Goal: Information Seeking & Learning: Learn about a topic

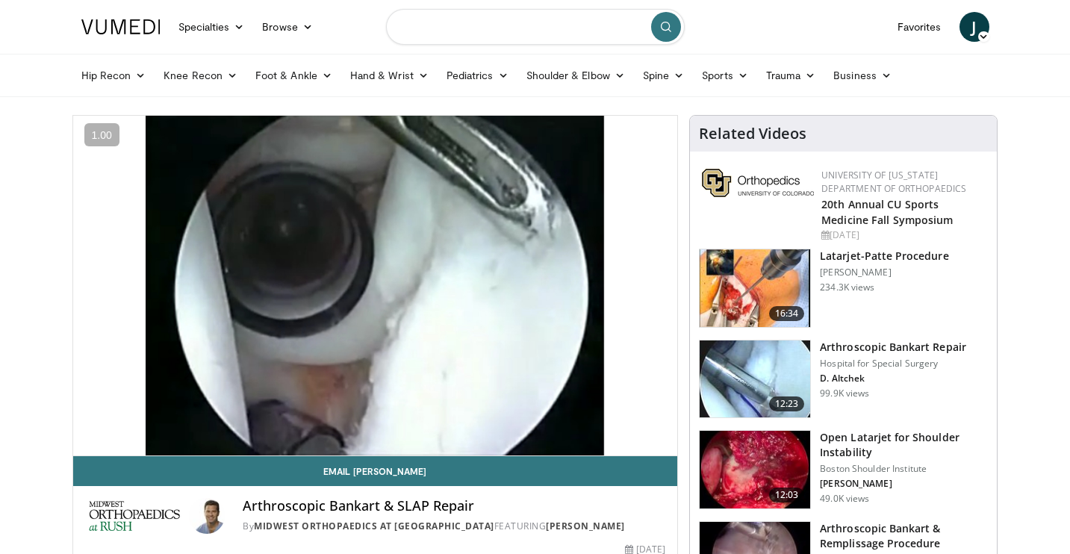
click at [432, 33] on input "Search topics, interventions" at bounding box center [535, 27] width 299 height 36
type input "**********"
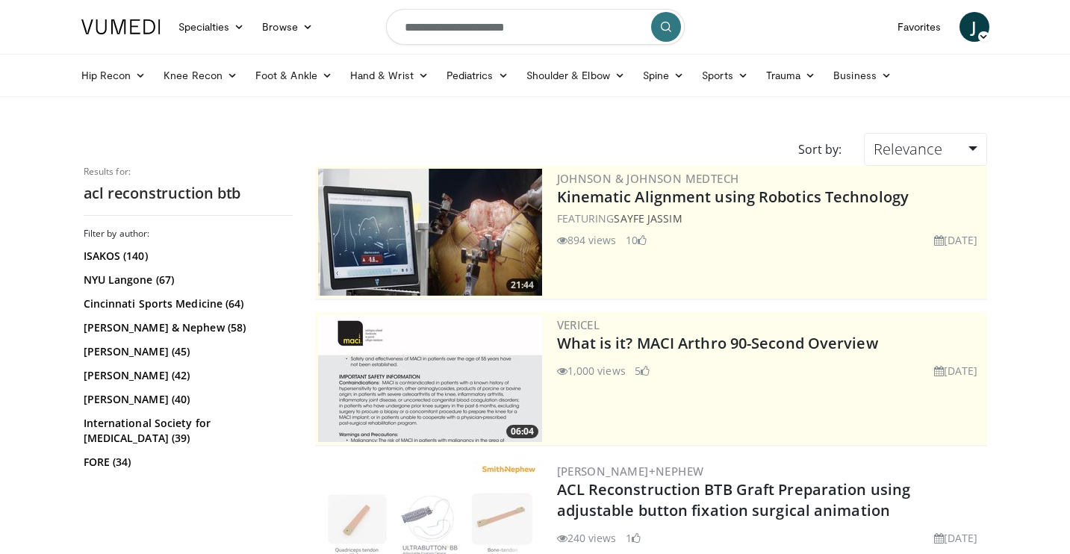
click at [530, 23] on input "**********" at bounding box center [535, 27] width 299 height 36
type input "**********"
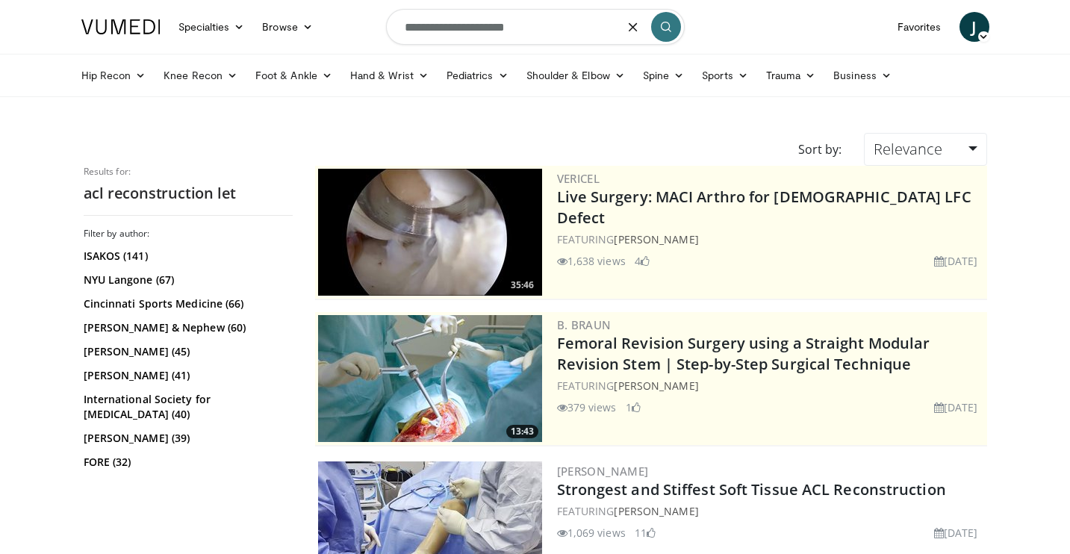
drag, startPoint x: 550, startPoint y: 32, endPoint x: 329, endPoint y: 7, distance: 222.4
click at [328, 11] on nav "Specialties Adult & Family Medicine Allergy, [MEDICAL_DATA], Immunology Anesthe…" at bounding box center [535, 27] width 926 height 54
type input "**********"
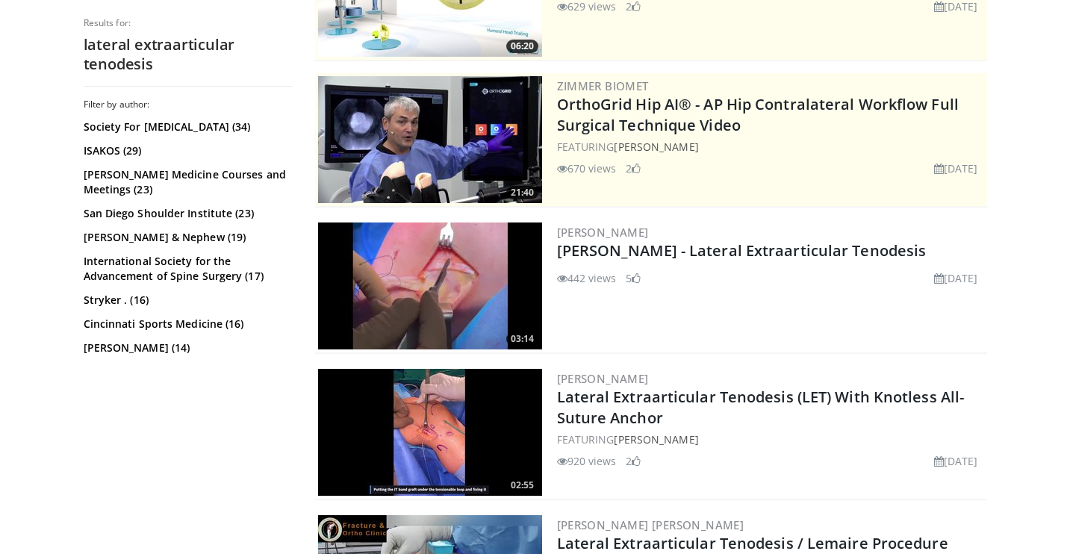
scroll to position [247, 0]
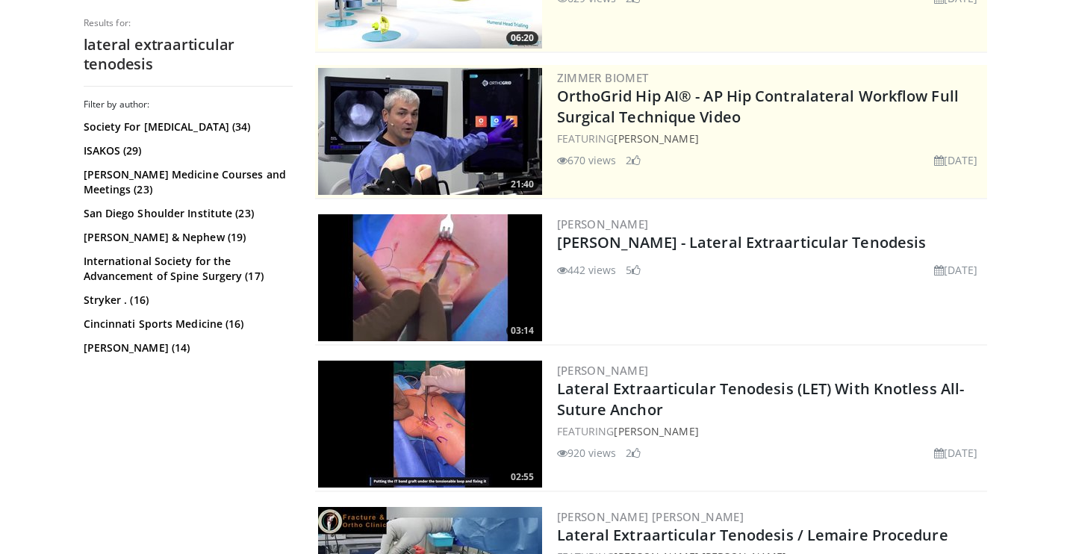
click at [484, 403] on img at bounding box center [430, 424] width 224 height 127
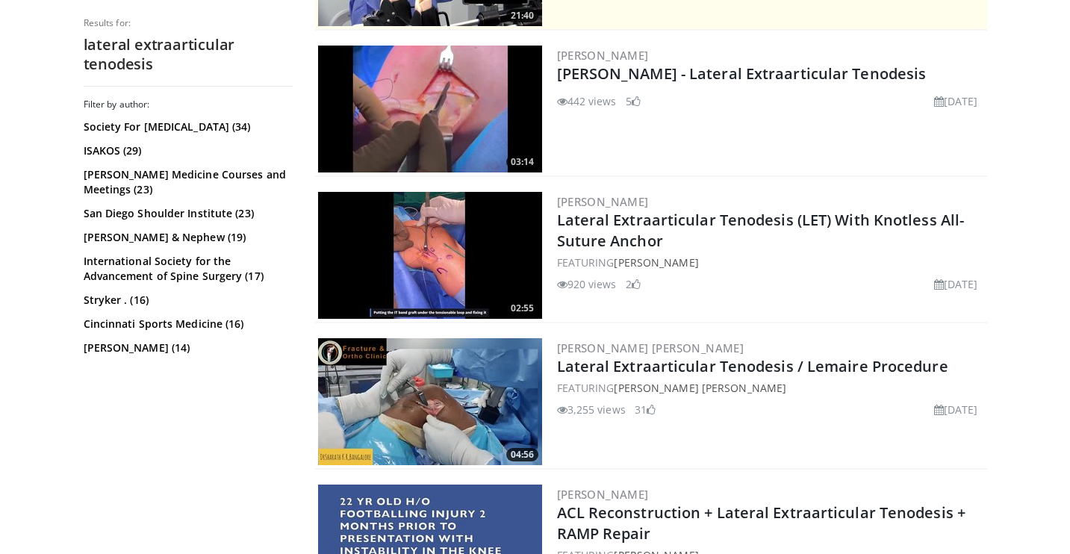
scroll to position [430, 0]
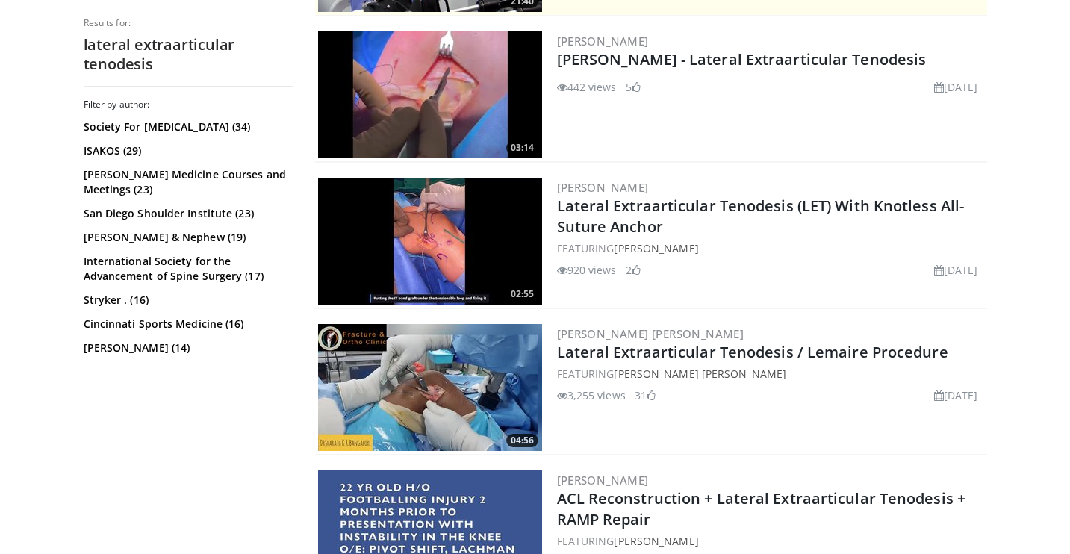
click at [456, 382] on img at bounding box center [430, 387] width 224 height 127
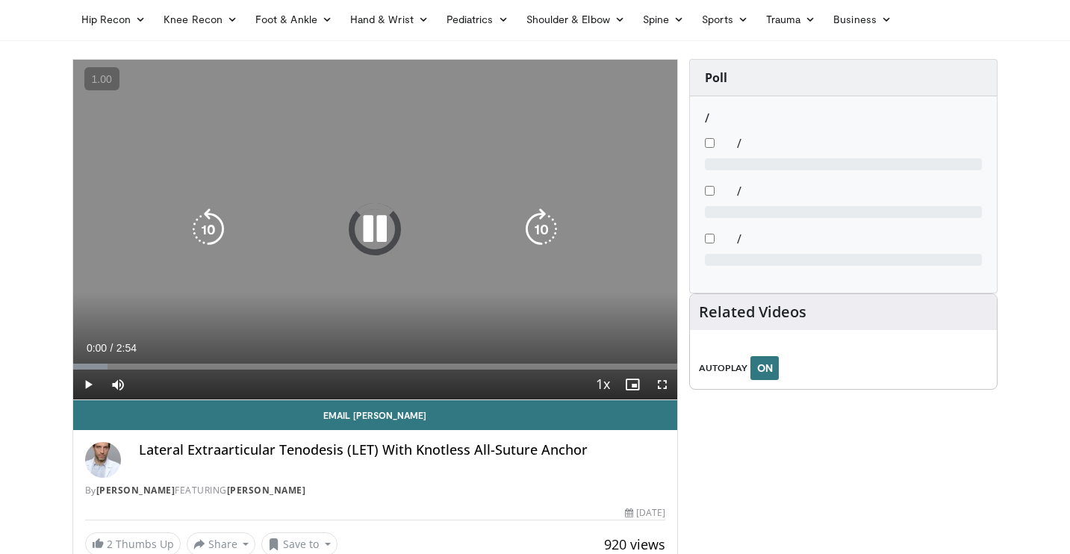
scroll to position [58, 0]
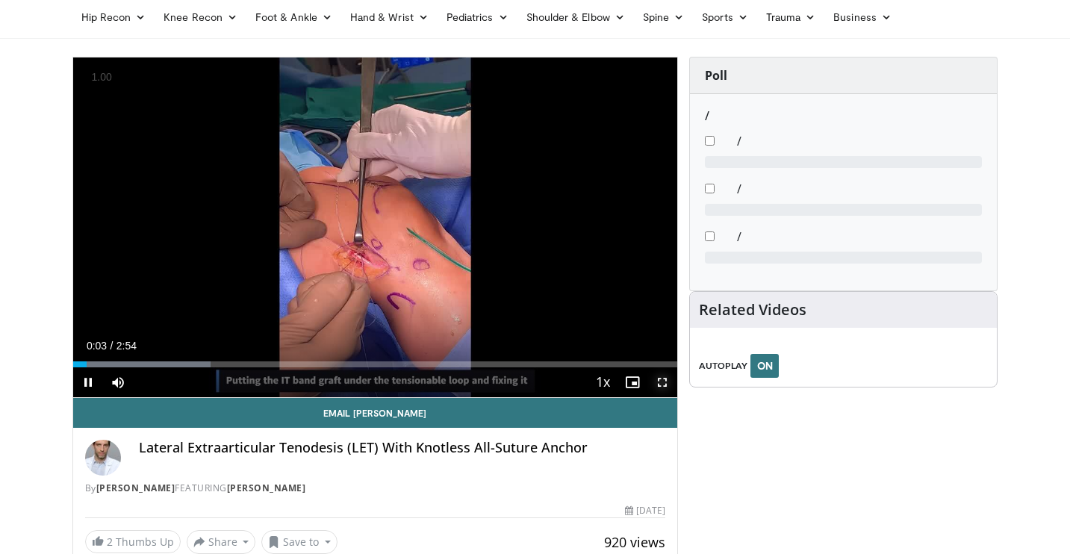
click at [656, 384] on span "Video Player" at bounding box center [662, 382] width 30 height 30
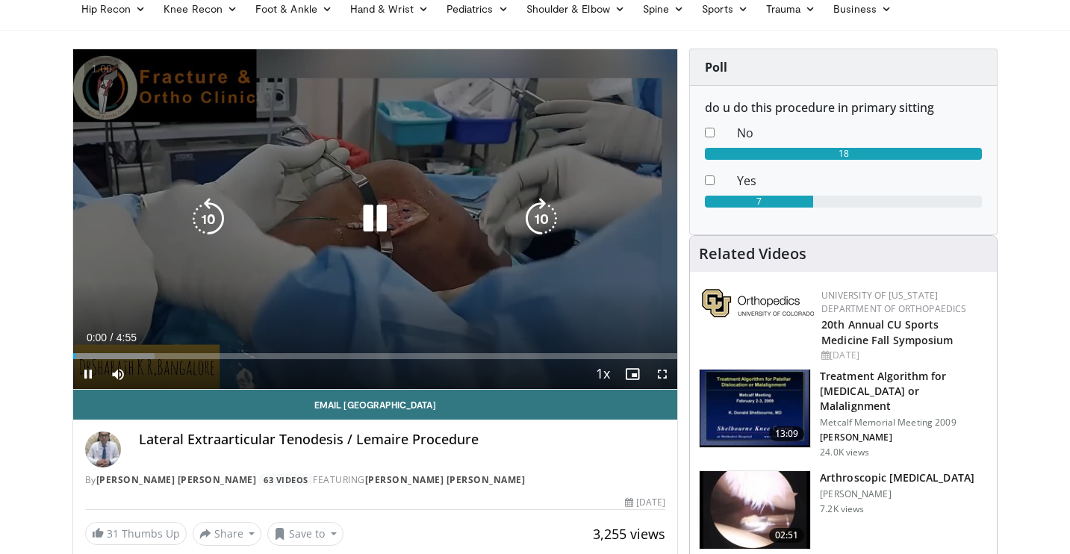
scroll to position [66, 0]
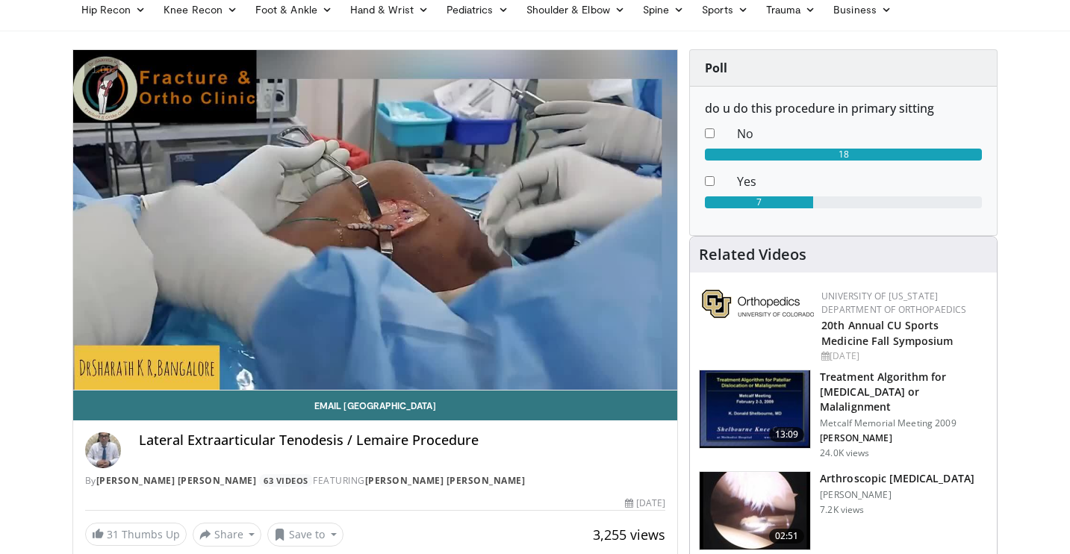
click at [660, 374] on div "10 seconds Tap to unmute" at bounding box center [375, 220] width 605 height 340
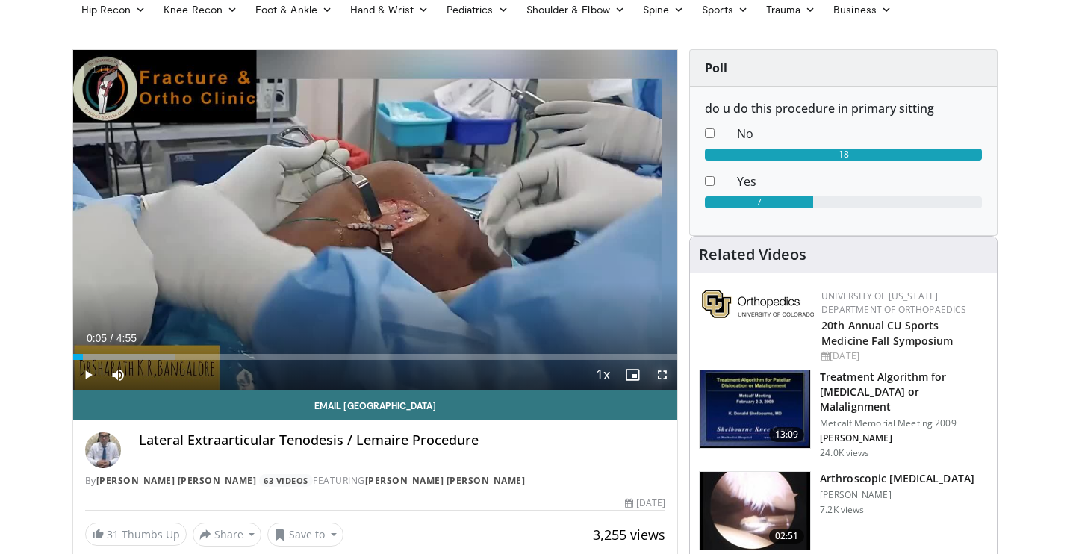
click at [664, 378] on span "Video Player" at bounding box center [662, 375] width 30 height 30
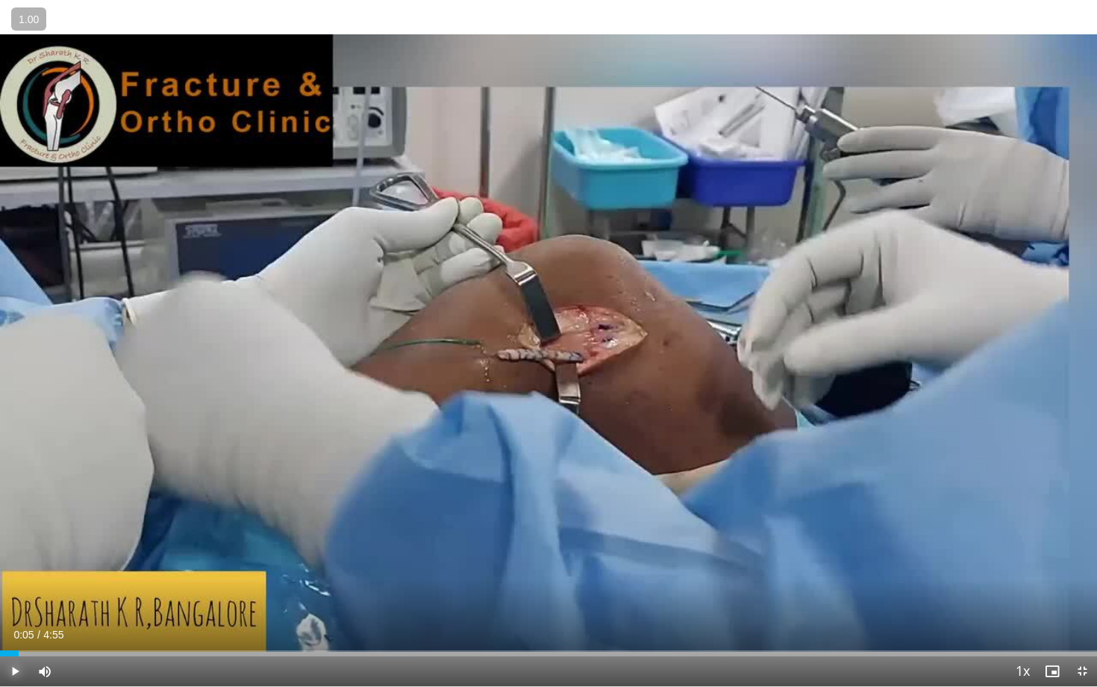
click at [16, 553] on span "Video Player" at bounding box center [15, 671] width 30 height 30
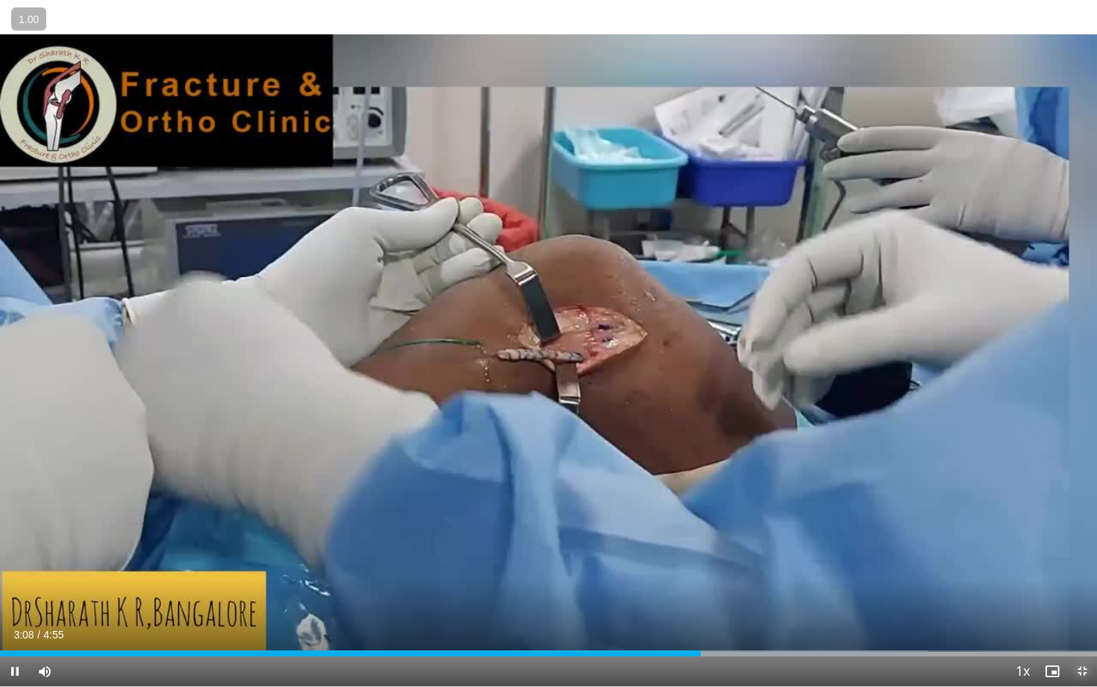
click at [1069, 553] on span "Video Player" at bounding box center [1083, 671] width 30 height 30
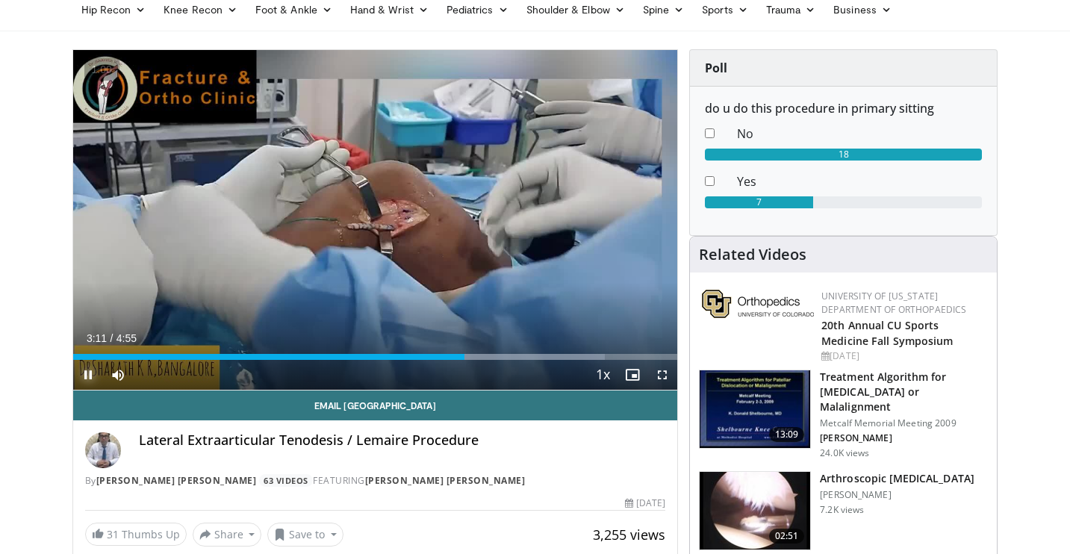
click at [84, 374] on span "Video Player" at bounding box center [88, 375] width 30 height 30
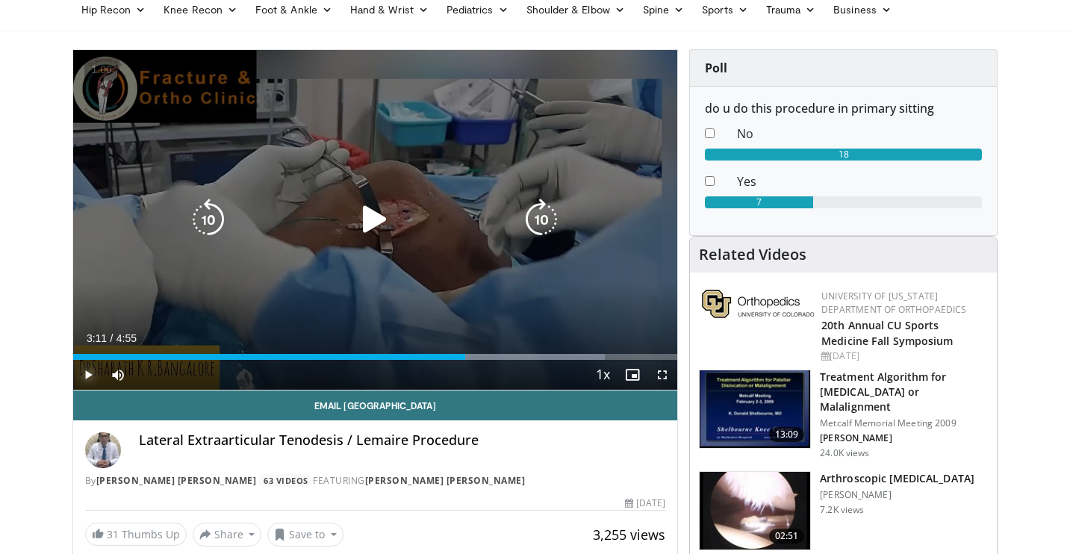
scroll to position [0, 0]
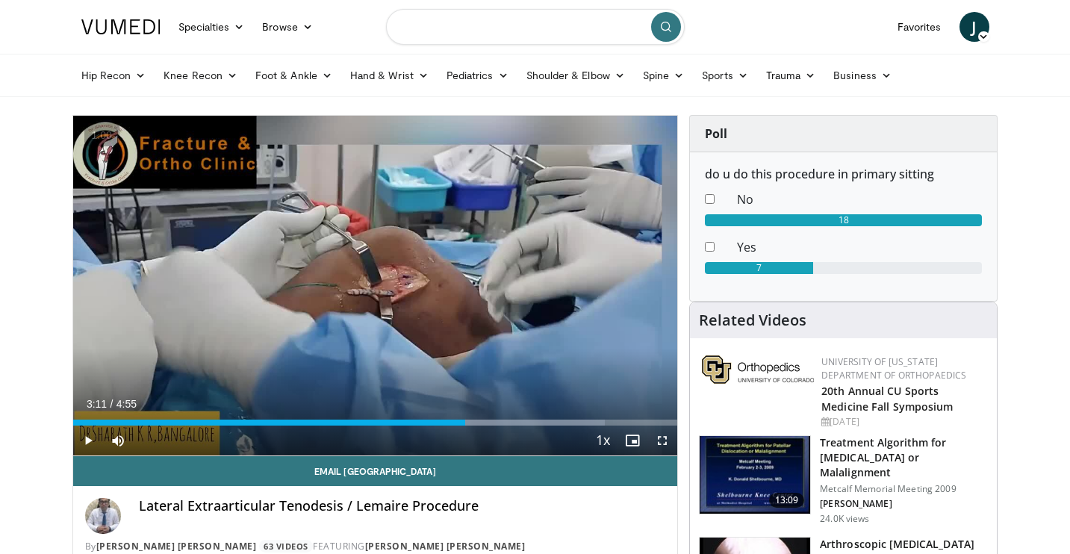
click at [527, 42] on input "Search topics, interventions" at bounding box center [535, 27] width 299 height 36
type input "**********"
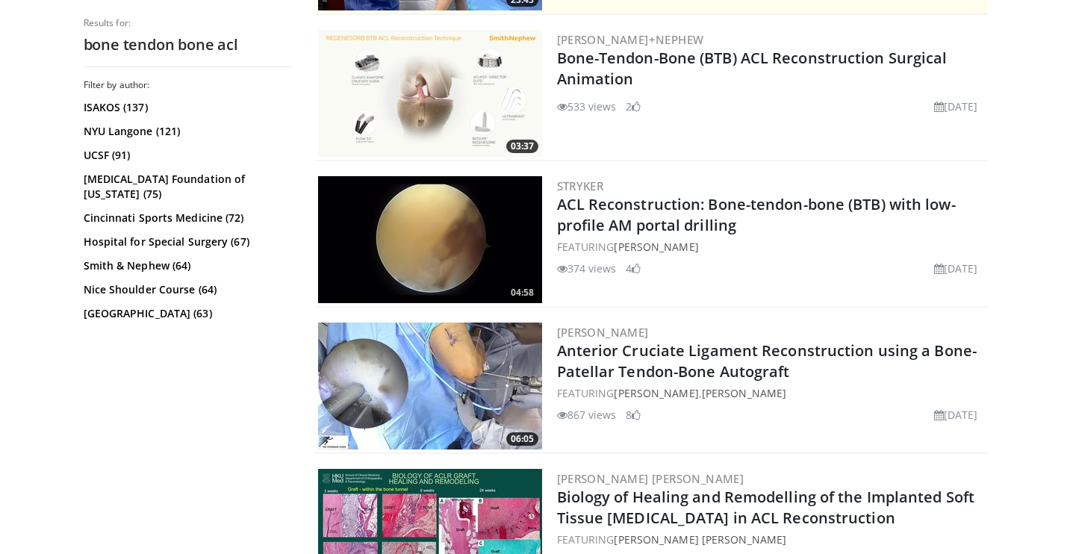
scroll to position [432, 0]
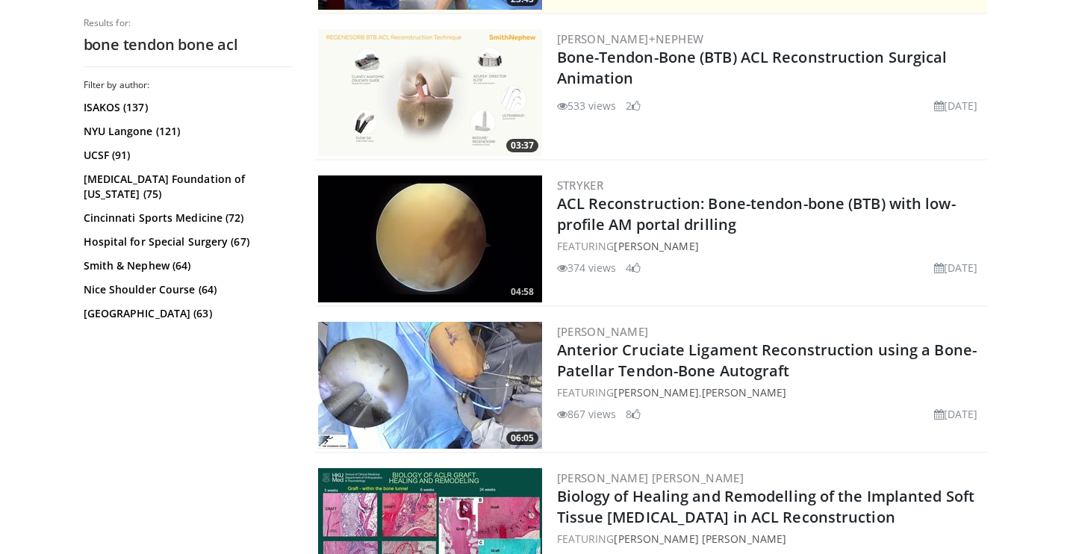
click at [449, 401] on img at bounding box center [430, 385] width 224 height 127
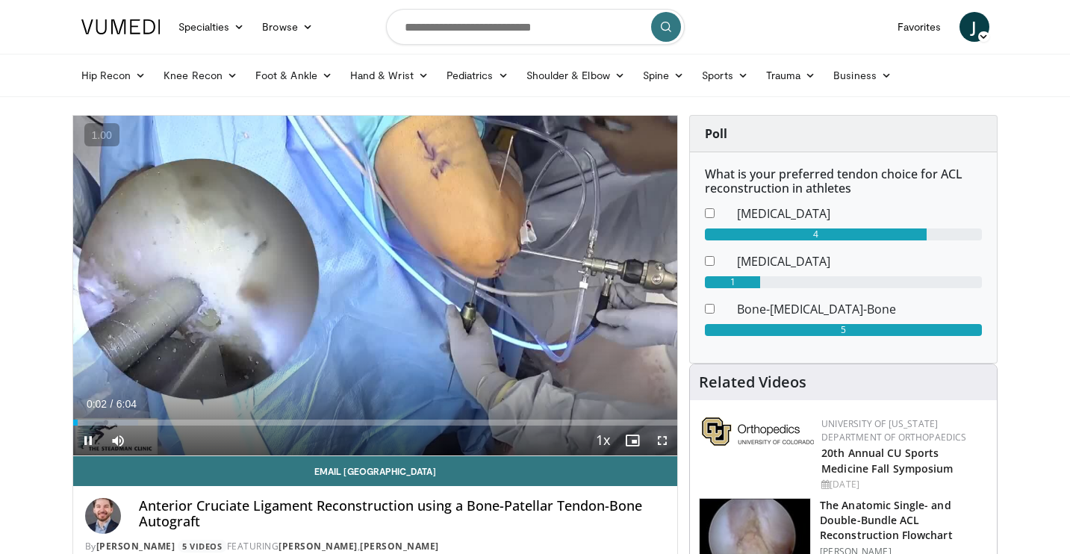
click at [658, 444] on span "Video Player" at bounding box center [662, 441] width 30 height 30
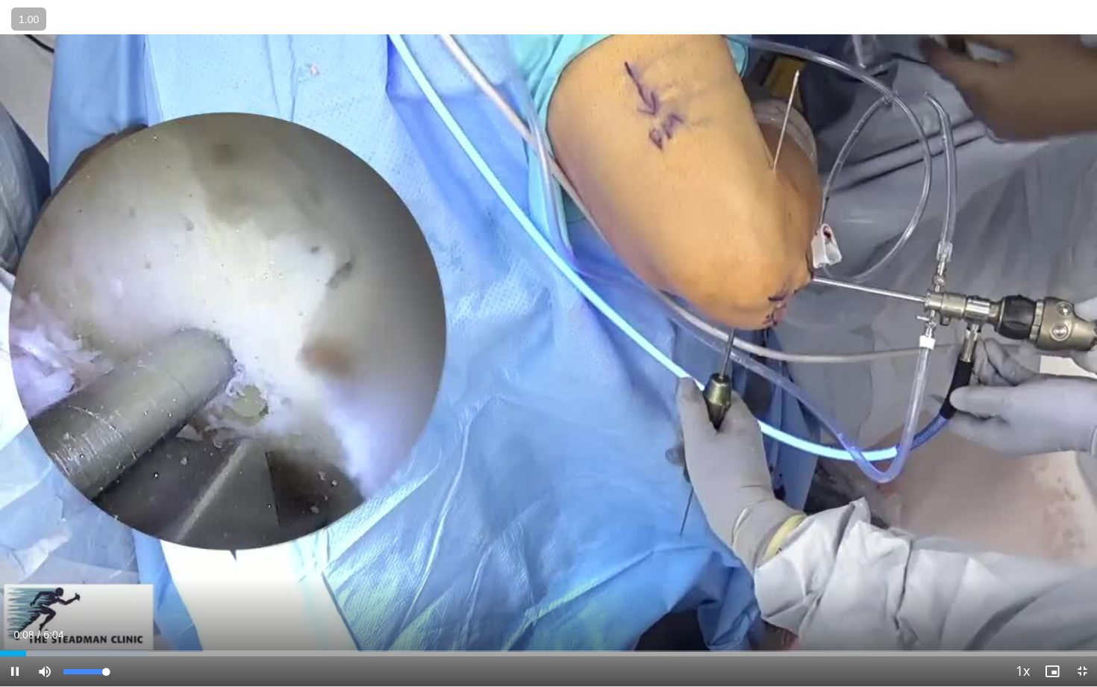
click at [115, 553] on div "Mute 100%" at bounding box center [82, 671] width 105 height 30
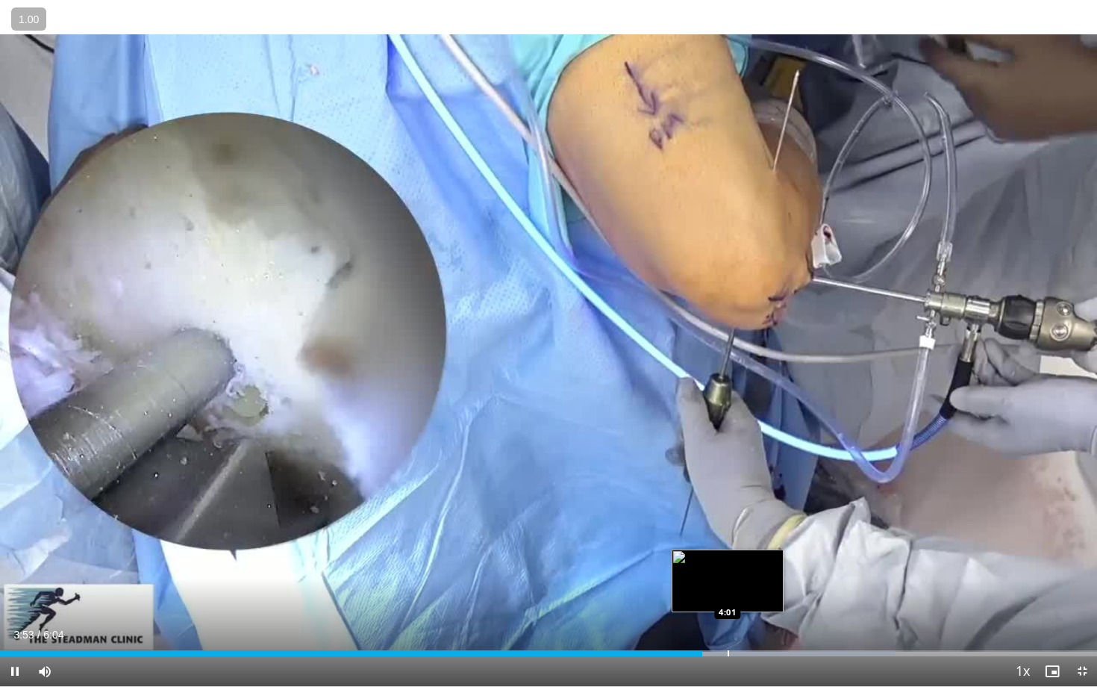
click at [728, 553] on div "Progress Bar" at bounding box center [728, 653] width 1 height 6
click at [712, 553] on div "Progress Bar" at bounding box center [712, 653] width 1 height 6
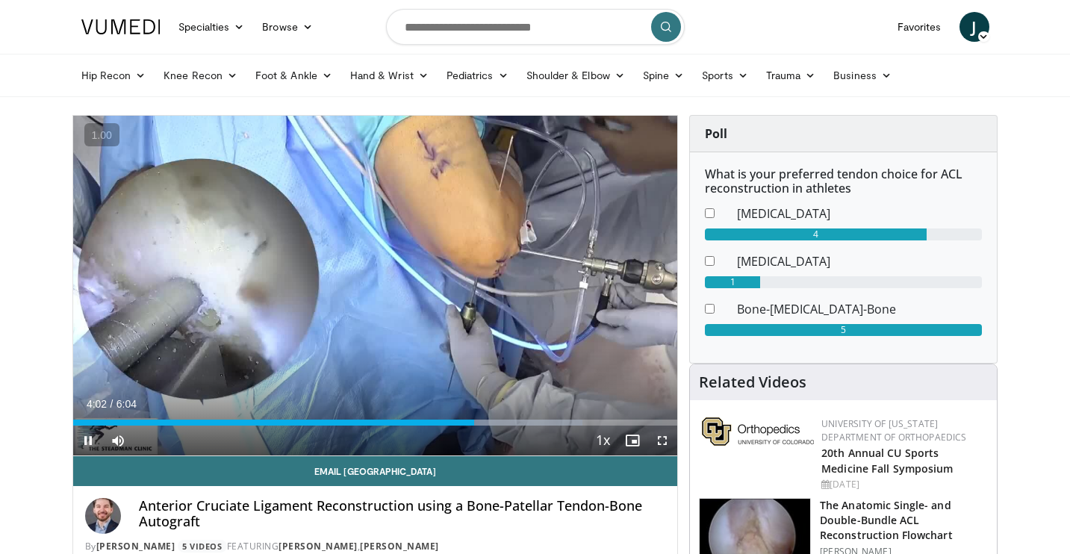
click at [88, 443] on span "Video Player" at bounding box center [88, 441] width 30 height 30
click at [587, 27] on input "Search topics, interventions" at bounding box center [535, 27] width 299 height 36
type input "**********"
click at [661, 35] on button "submit" at bounding box center [666, 27] width 30 height 30
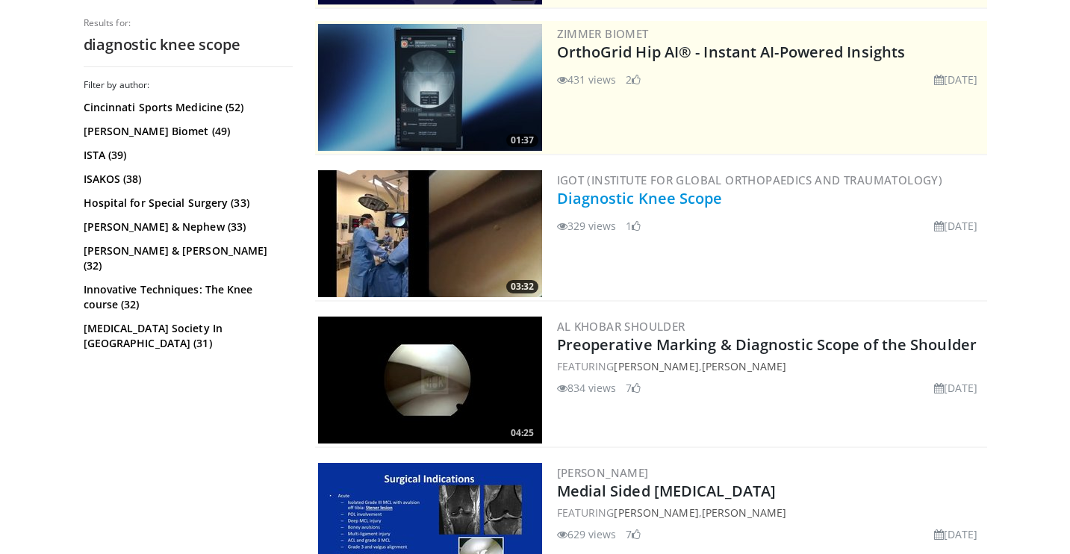
scroll to position [140, 0]
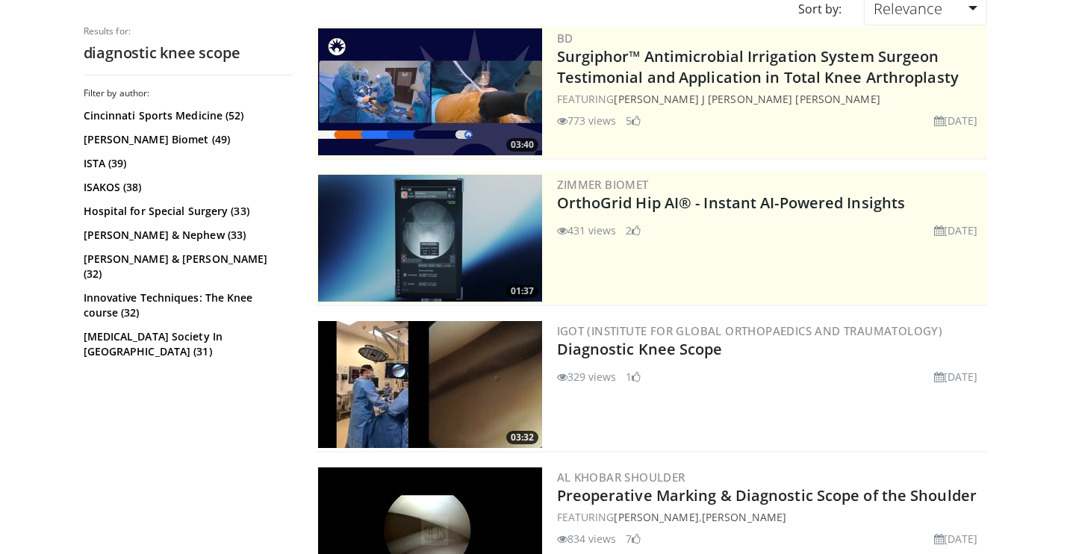
click at [442, 376] on img at bounding box center [430, 384] width 224 height 127
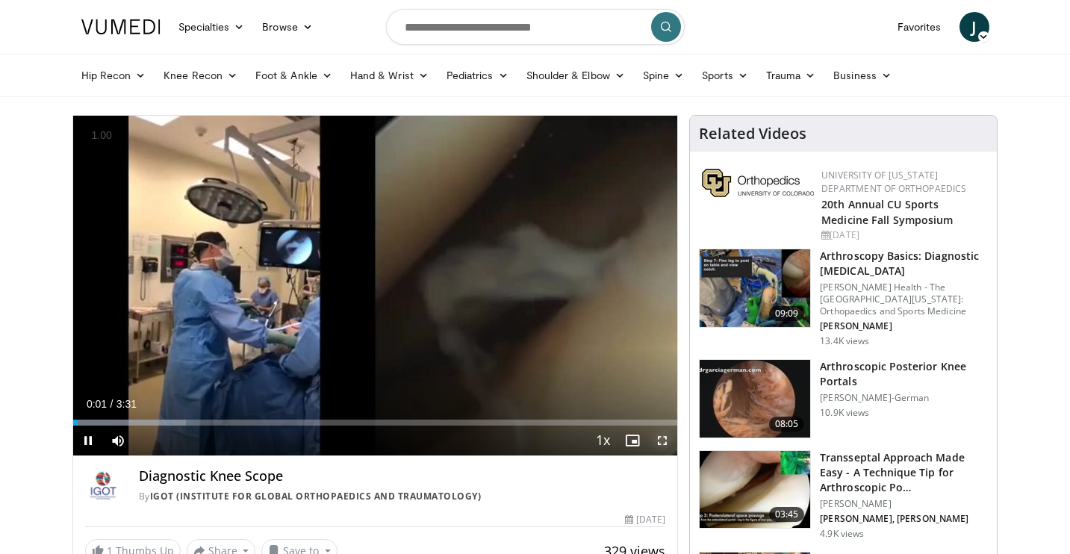
click at [659, 446] on span "Video Player" at bounding box center [662, 441] width 30 height 30
